Goal: Find specific page/section: Find specific page/section

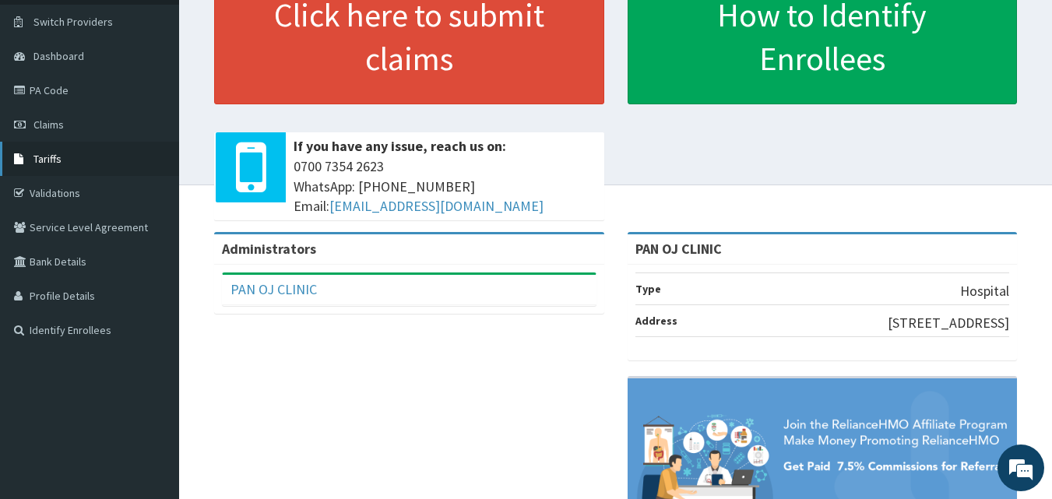
scroll to position [58, 0]
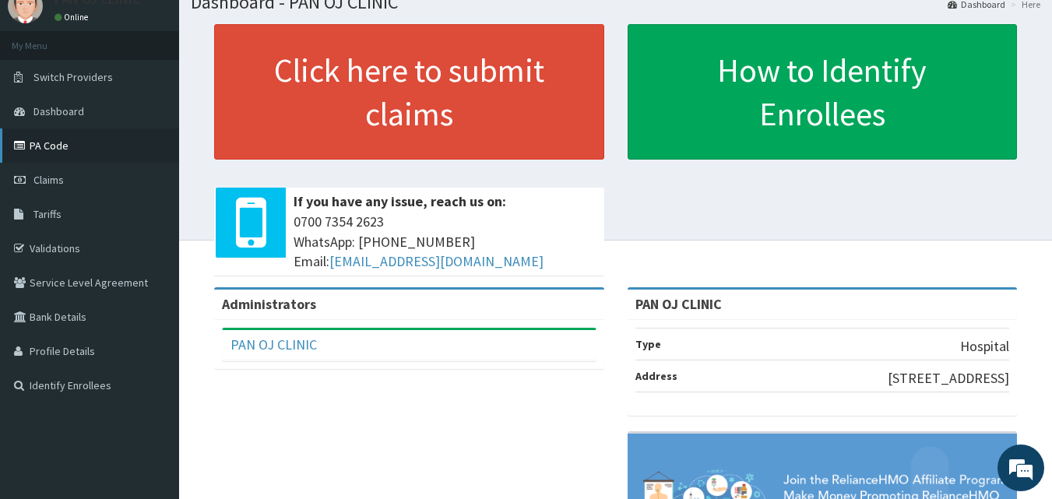
click at [54, 149] on link "PA Code" at bounding box center [89, 145] width 179 height 34
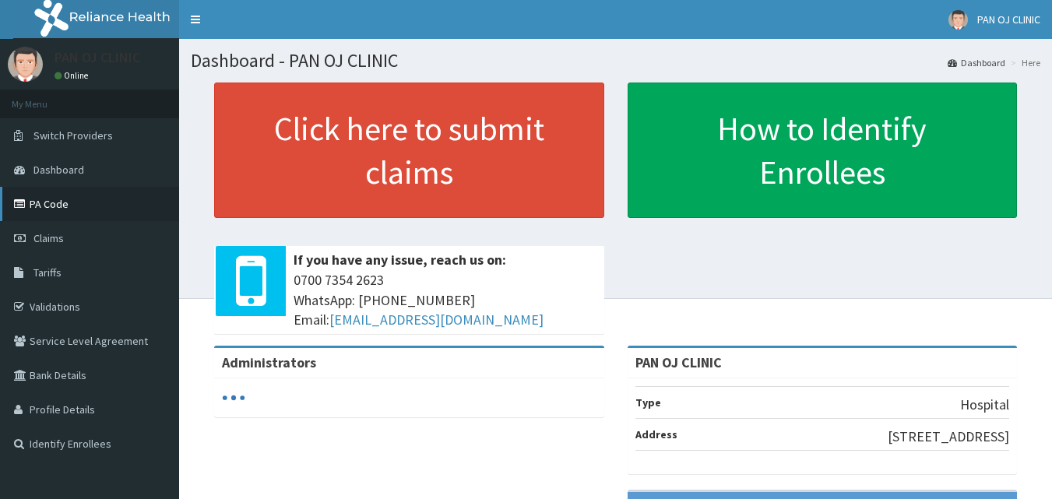
click at [58, 207] on link "PA Code" at bounding box center [89, 204] width 179 height 34
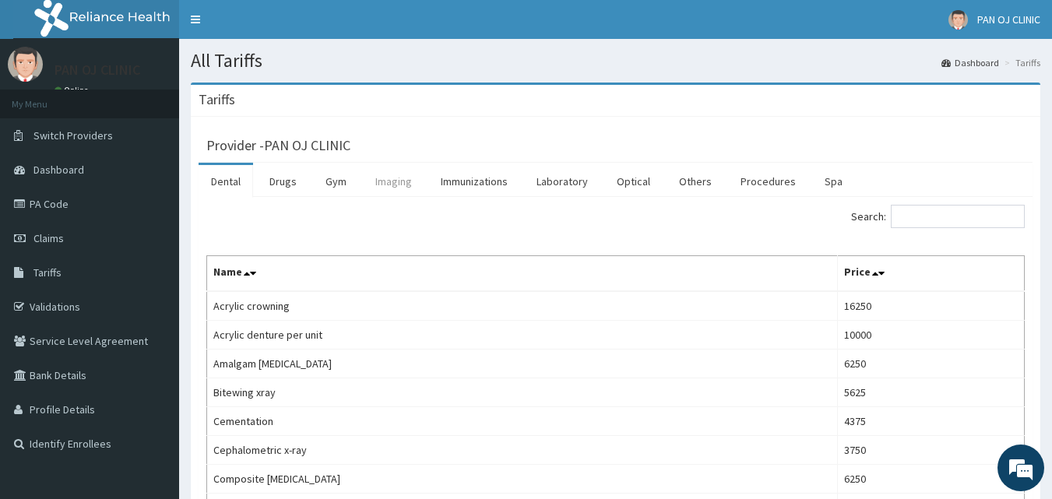
click at [398, 189] on link "Imaging" at bounding box center [394, 181] width 62 height 33
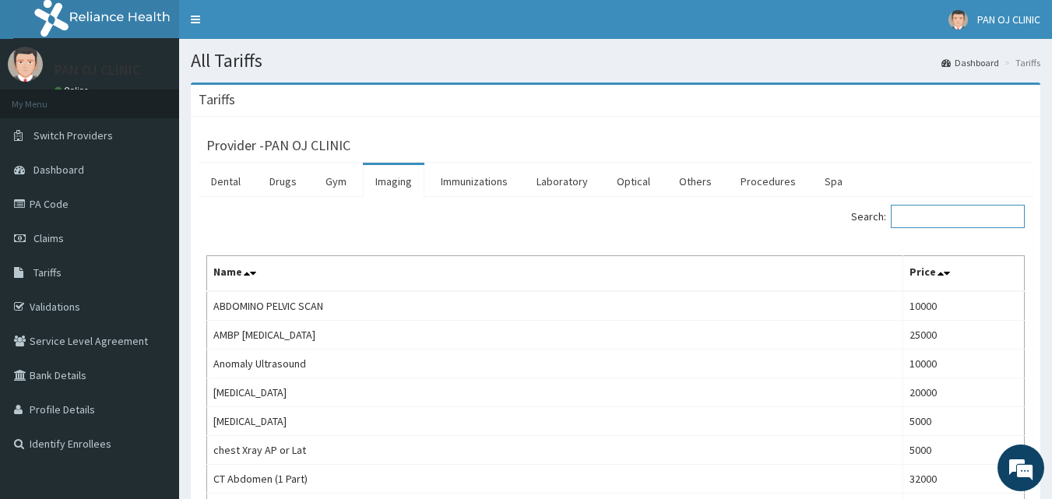
click at [956, 214] on input "Search:" at bounding box center [958, 216] width 134 height 23
click at [568, 181] on link "Laboratory" at bounding box center [562, 181] width 76 height 33
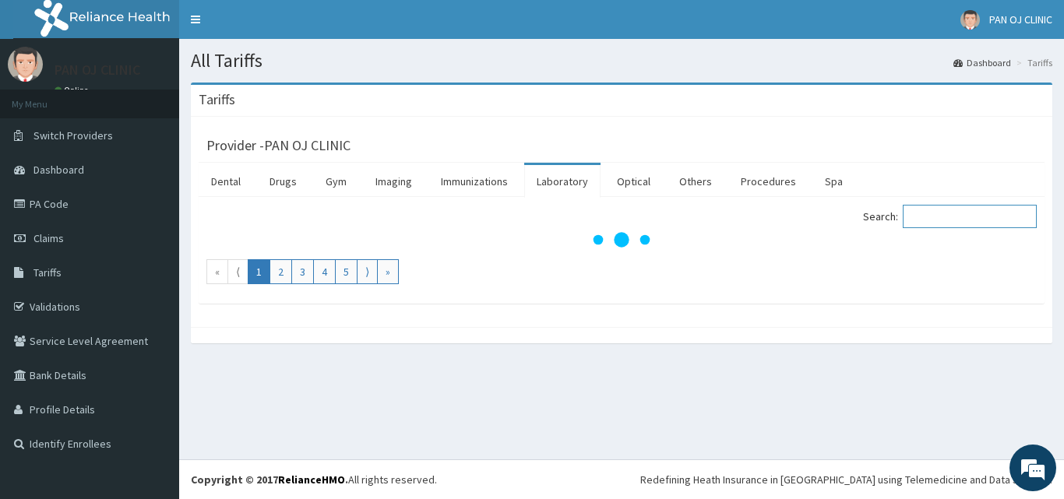
click at [953, 216] on input "Search:" at bounding box center [969, 216] width 134 height 23
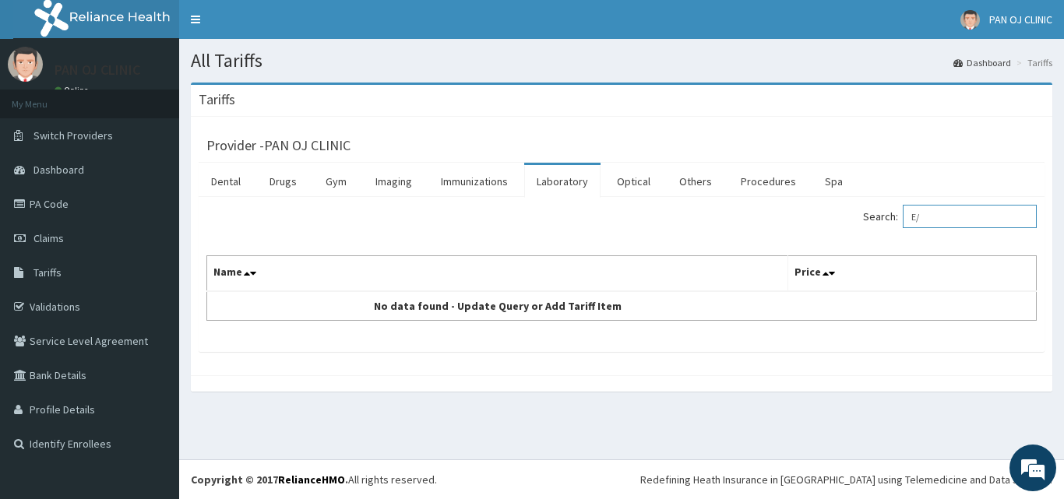
type input "E"
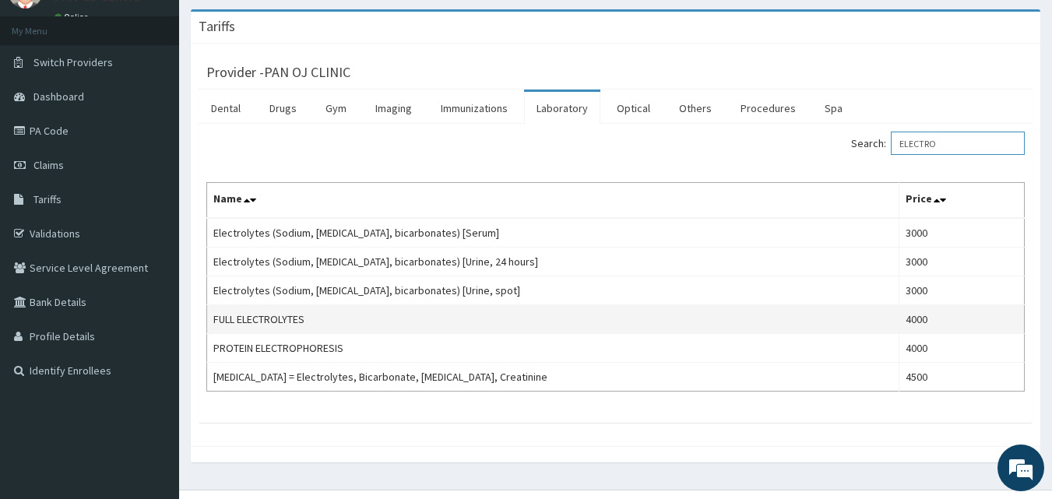
scroll to position [104, 0]
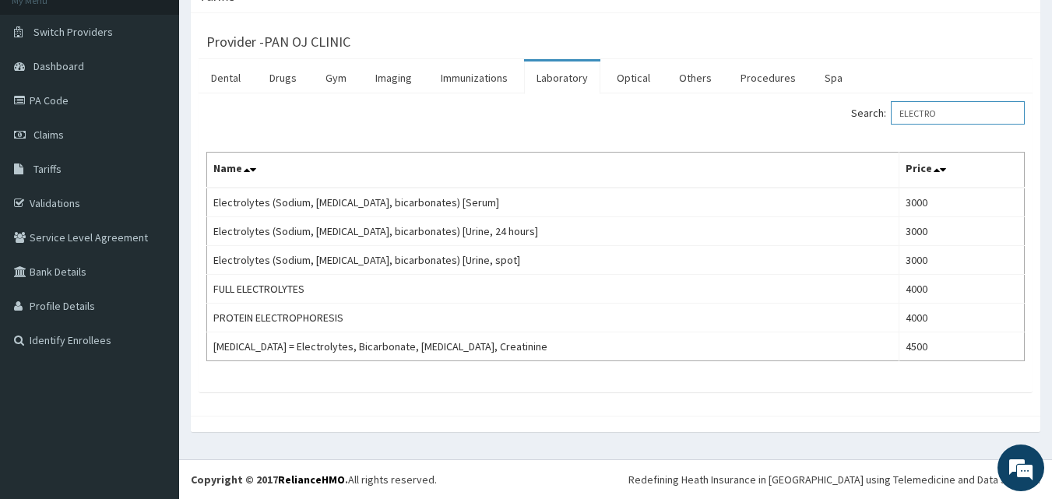
type input "ELECTRO"
